Goal: Transaction & Acquisition: Purchase product/service

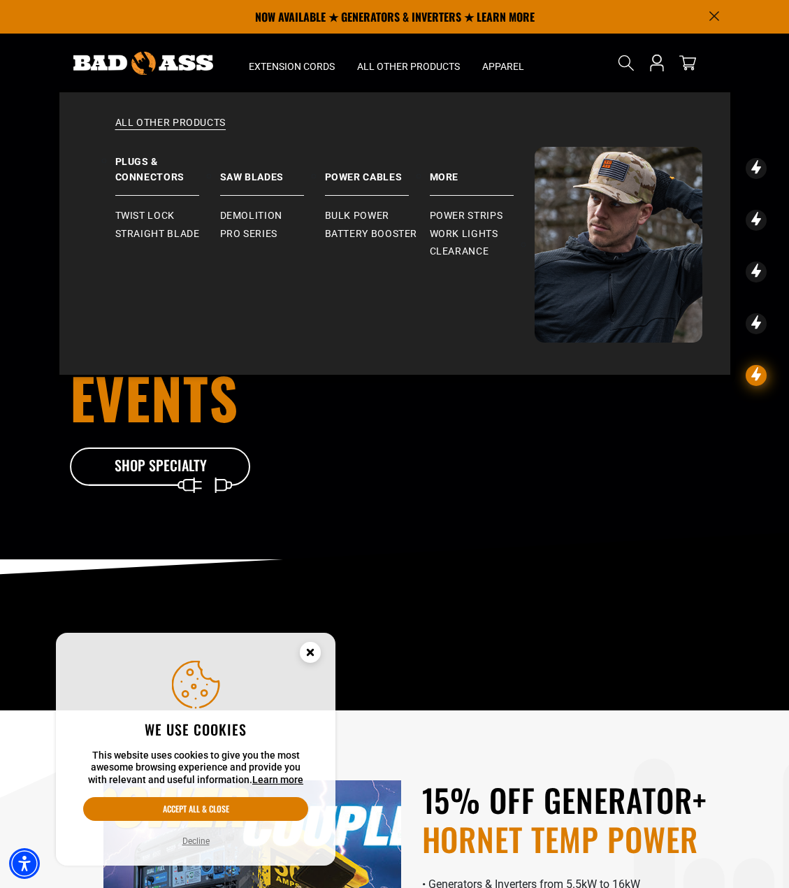
click at [470, 206] on ul "Power Strips Work Lights Clearance" at bounding box center [482, 228] width 105 height 65
click at [470, 212] on span "Power Strips" at bounding box center [466, 216] width 73 height 13
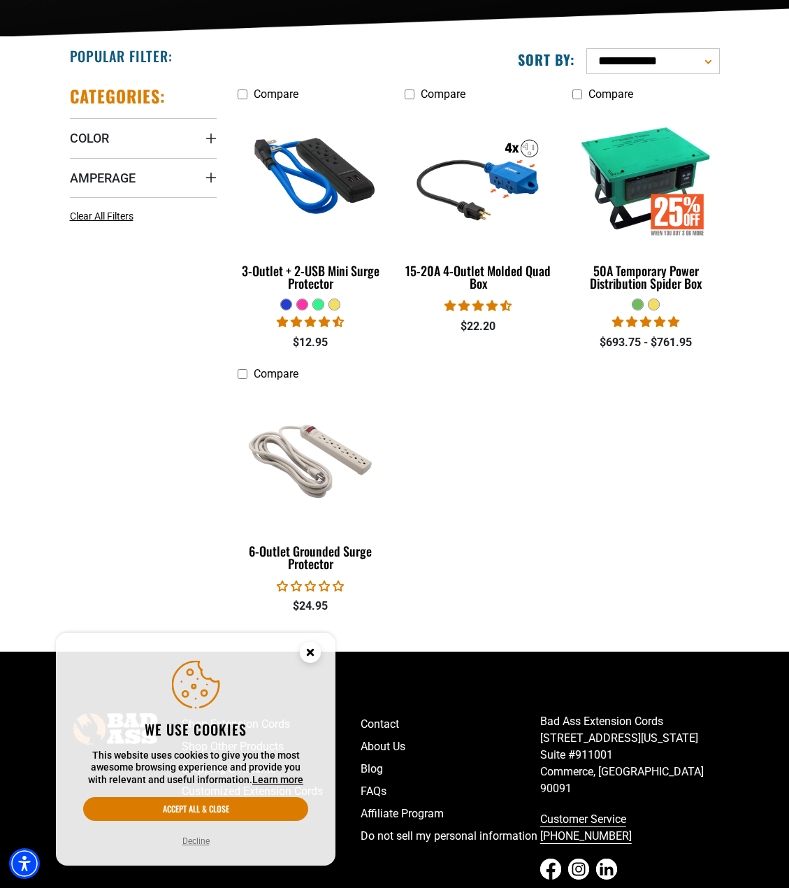
scroll to position [280, 0]
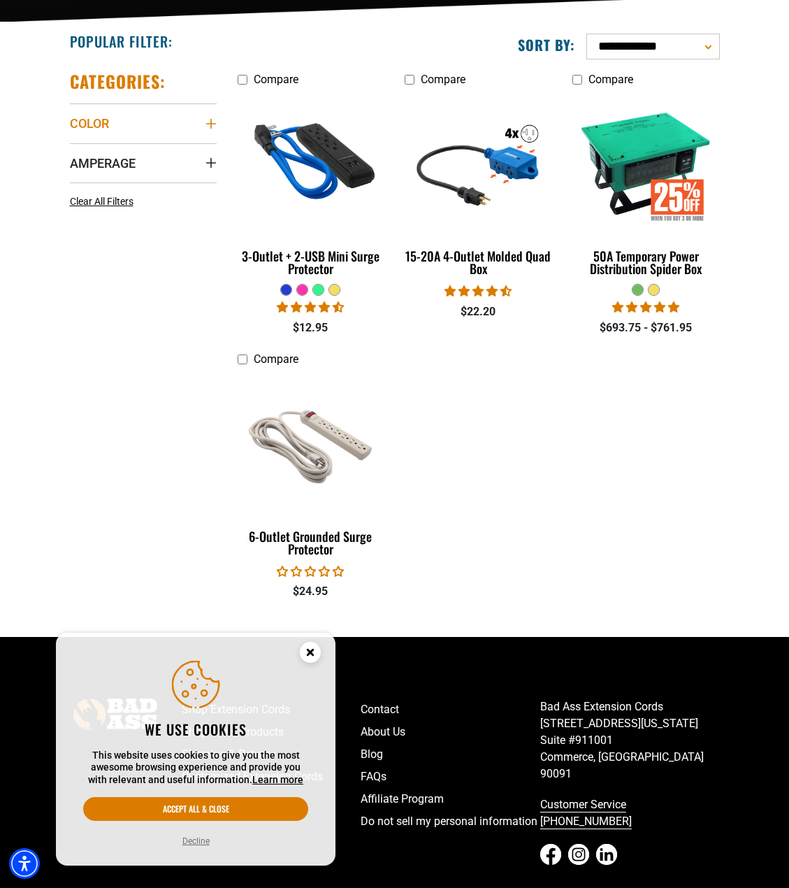
click at [212, 121] on icon "Color" at bounding box center [210, 123] width 11 height 11
click at [211, 121] on div "Color" at bounding box center [210, 123] width 11 height 11
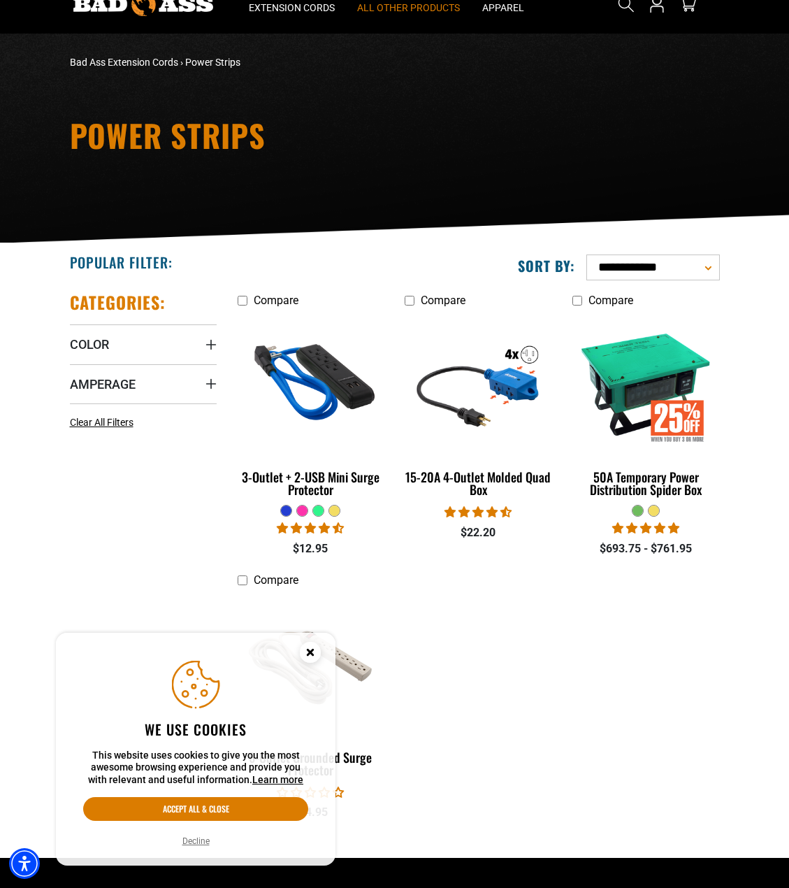
scroll to position [0, 0]
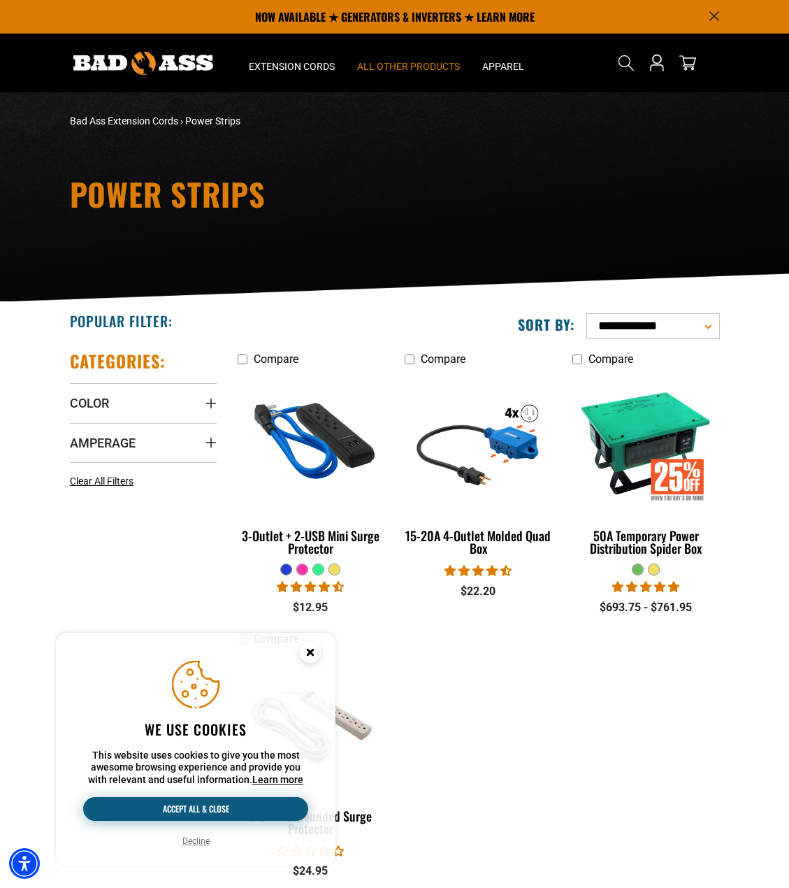
click at [212, 807] on button "Accept all & close" at bounding box center [195, 809] width 225 height 24
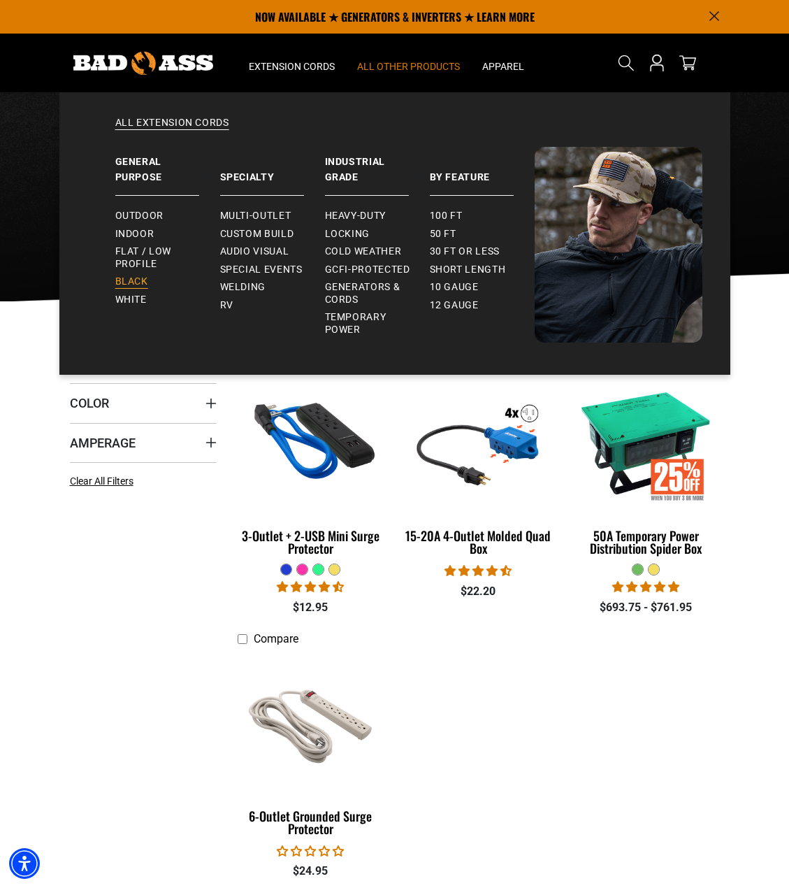
click at [137, 278] on span "Black" at bounding box center [131, 281] width 33 height 13
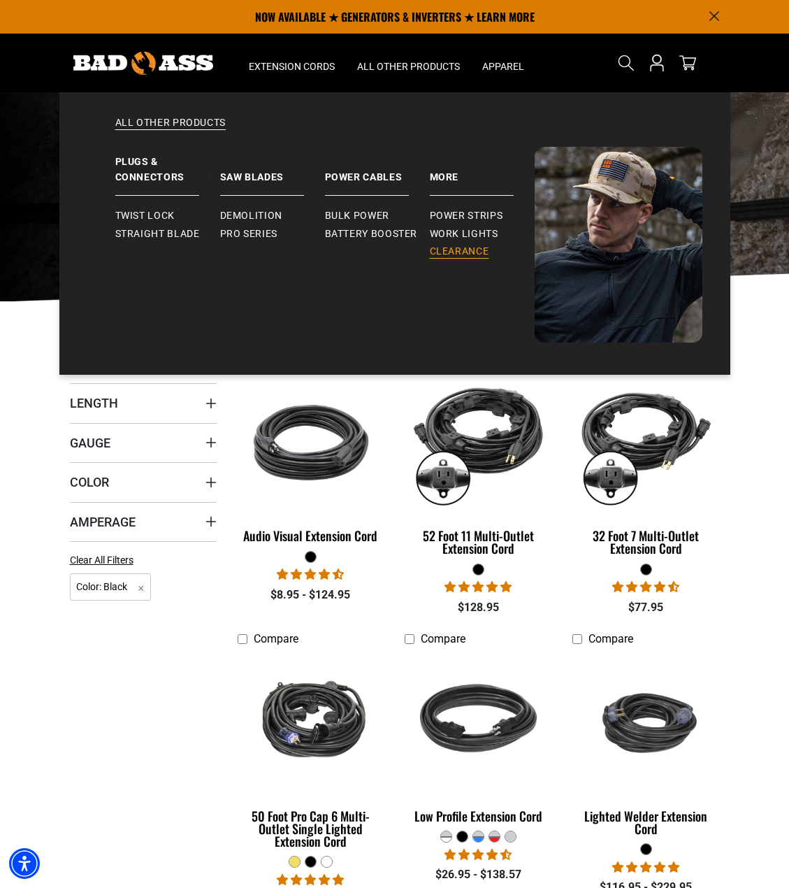
click at [463, 250] on span "Clearance" at bounding box center [459, 251] width 59 height 13
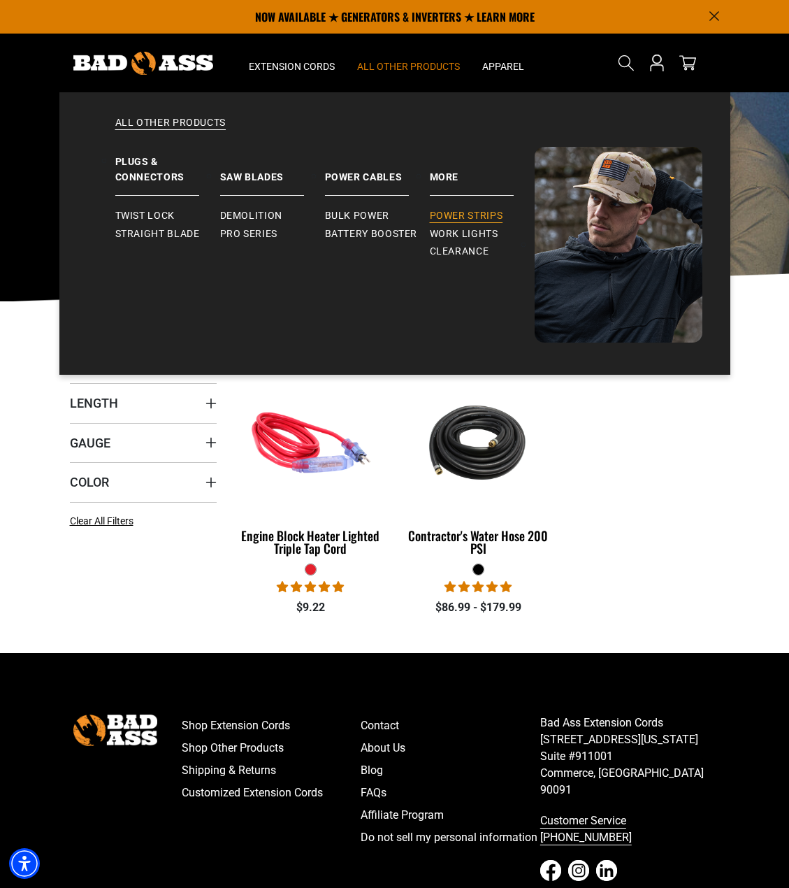
click at [482, 213] on span "Power Strips" at bounding box center [466, 216] width 73 height 13
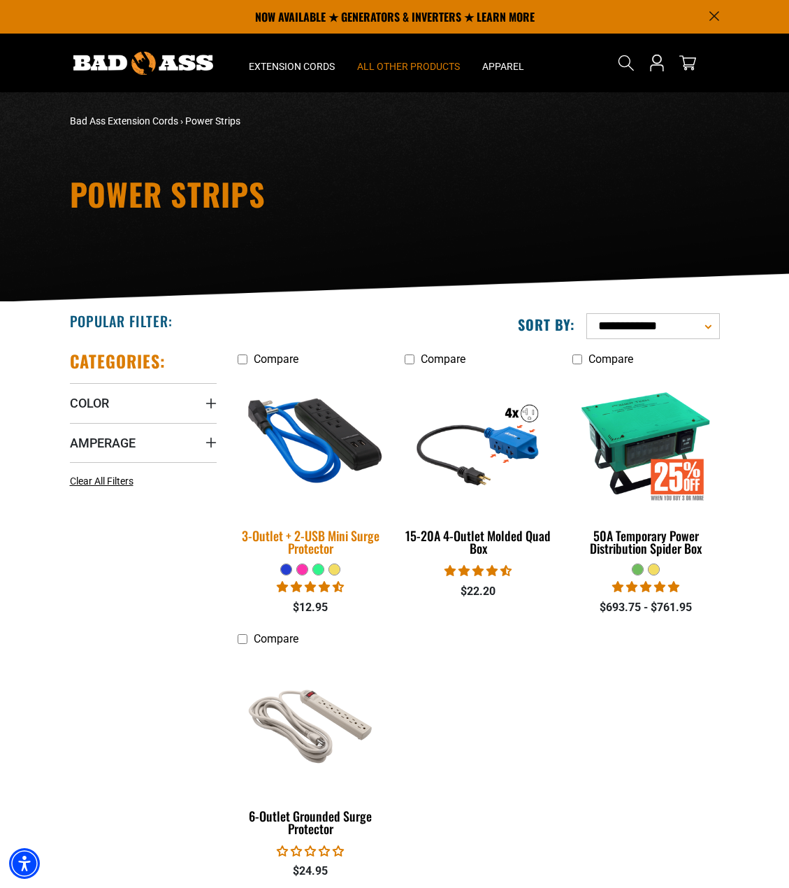
click at [326, 417] on img at bounding box center [311, 442] width 168 height 151
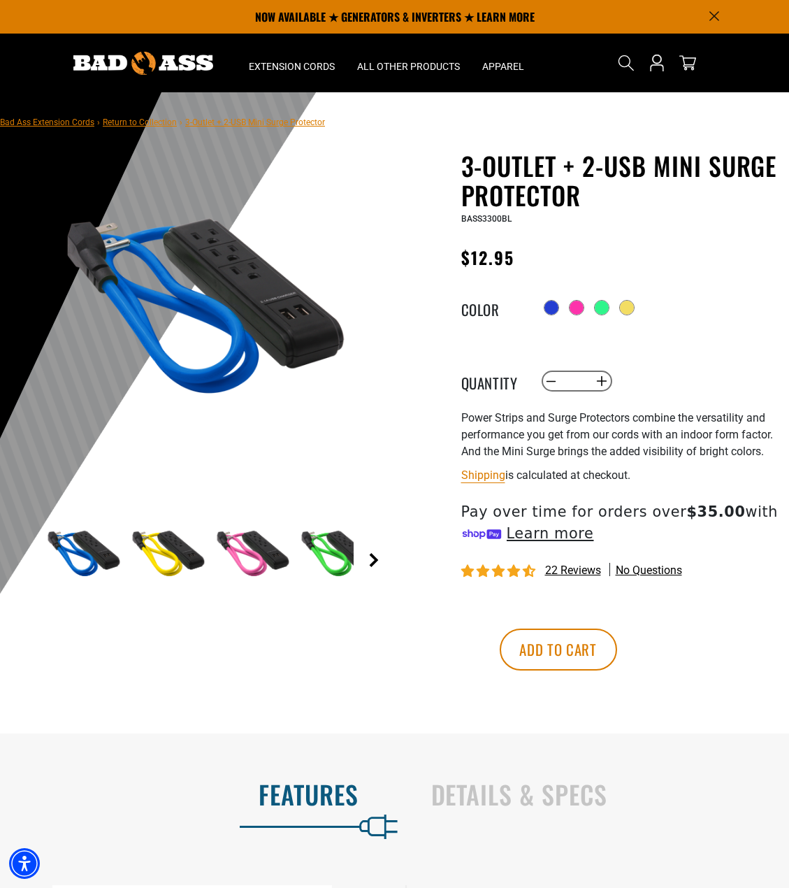
click at [375, 564] on link "Next" at bounding box center [374, 560] width 14 height 14
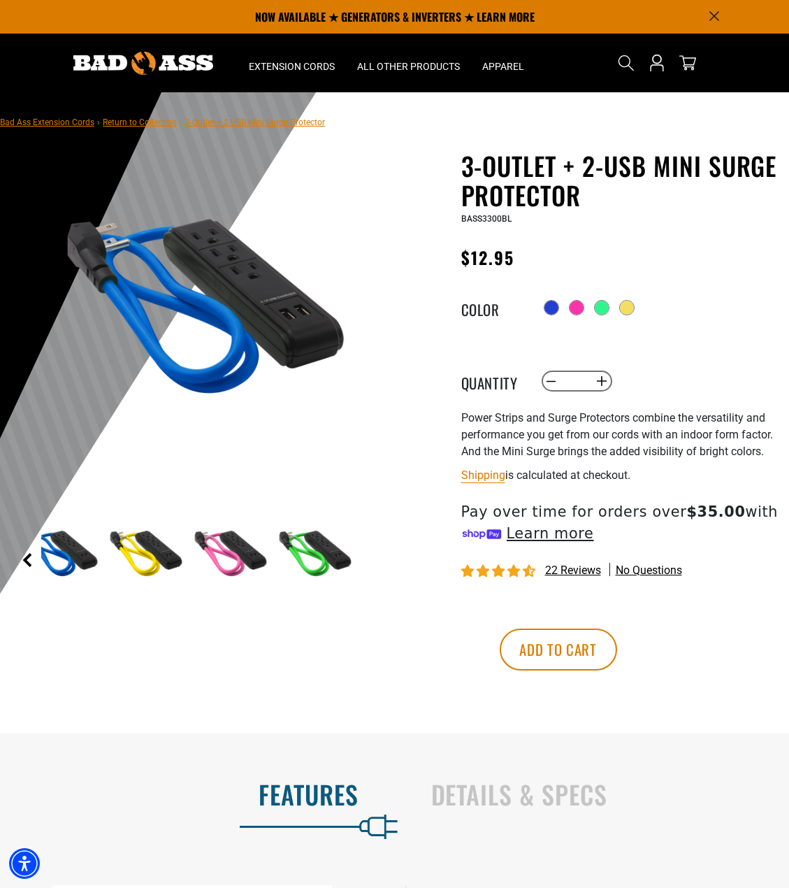
click at [26, 558] on link "Previous" at bounding box center [27, 560] width 14 height 14
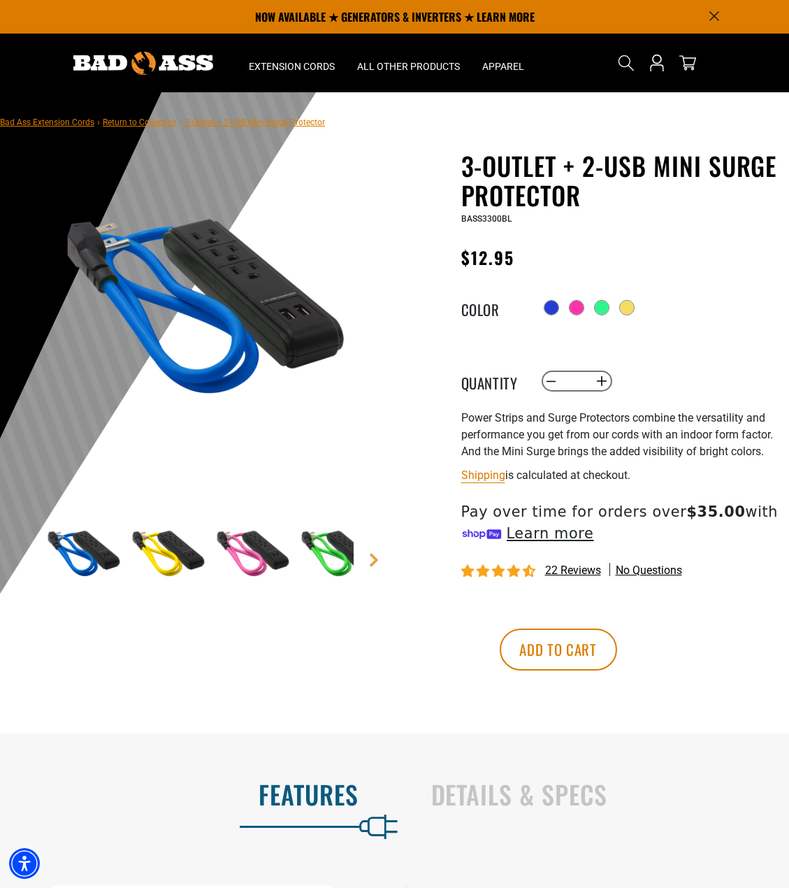
click at [134, 637] on main-product-gallery "1 of 4 Previous Next" at bounding box center [197, 409] width 374 height 517
